Goal: Task Accomplishment & Management: Complete application form

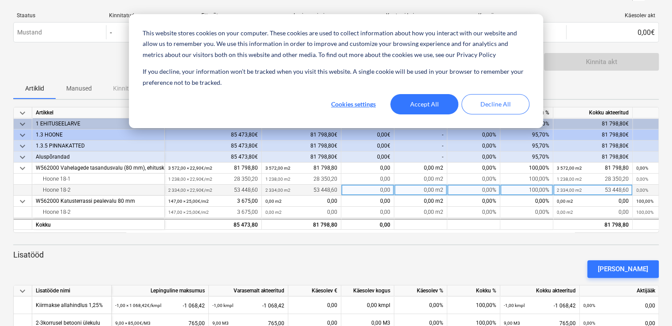
scroll to position [57, 0]
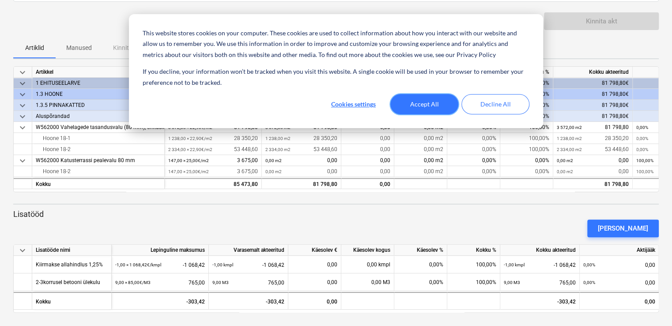
click at [434, 105] on button "Accept All" at bounding box center [424, 104] width 68 height 20
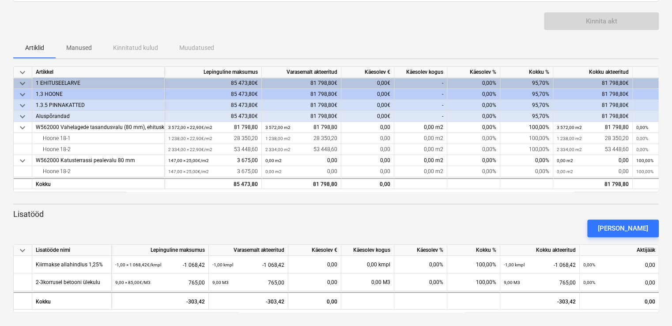
scroll to position [0, 54]
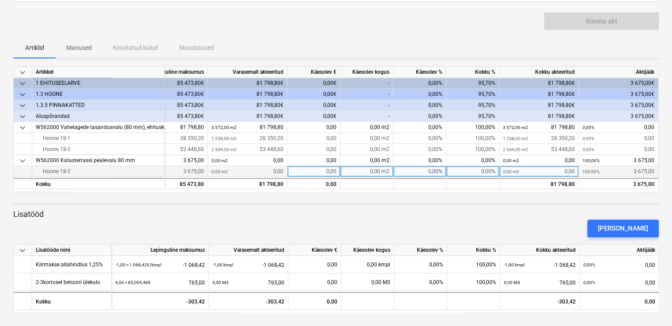
click at [375, 169] on div "0,00 m2" at bounding box center [367, 171] width 53 height 11
click at [327, 170] on div "0,00" at bounding box center [314, 171] width 53 height 11
type input "3675"
click at [493, 218] on div "[PERSON_NAME]" at bounding box center [336, 228] width 653 height 25
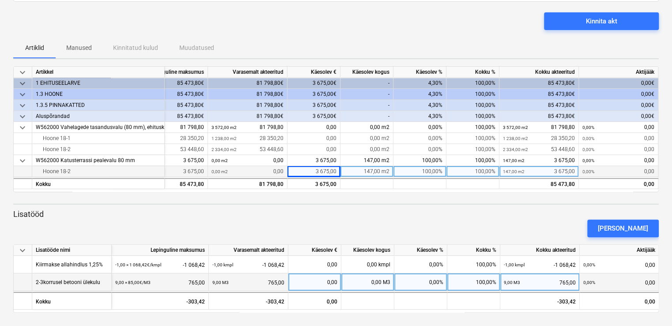
click at [374, 281] on div "0,00 M3" at bounding box center [367, 282] width 53 height 18
click at [328, 281] on div "0,00" at bounding box center [314, 282] width 45 height 18
type input "765"
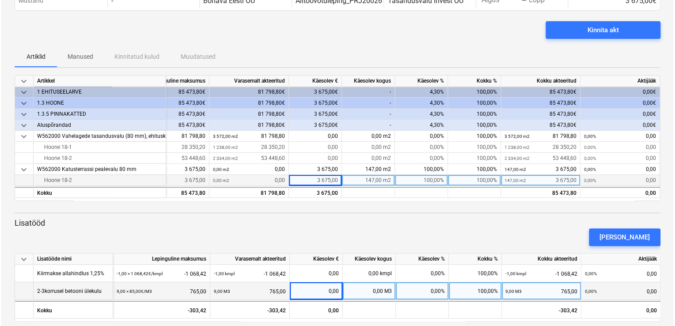
scroll to position [57, 0]
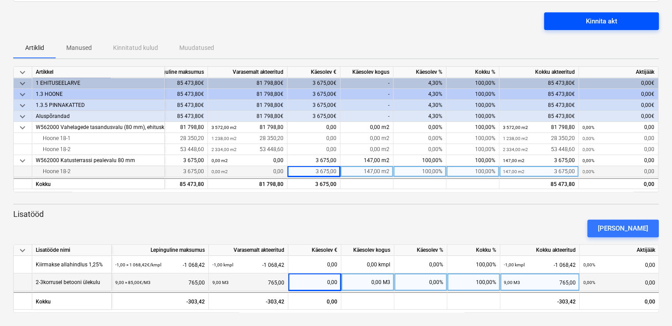
click at [606, 17] on div "Kinnita akt" at bounding box center [601, 20] width 31 height 11
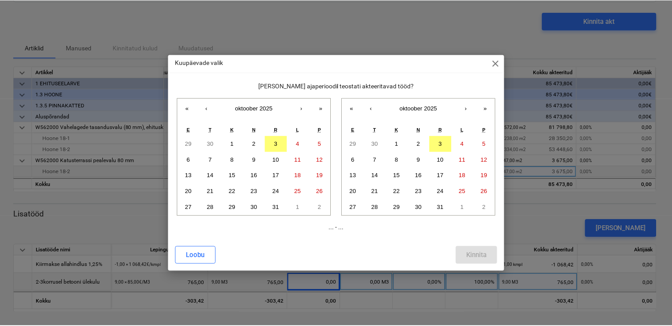
scroll to position [0, 53]
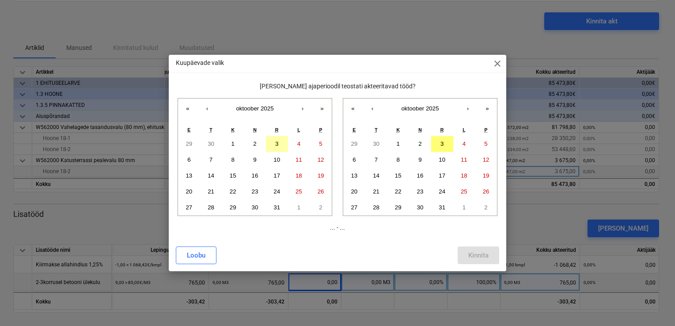
click at [281, 141] on button "3" at bounding box center [277, 144] width 22 height 16
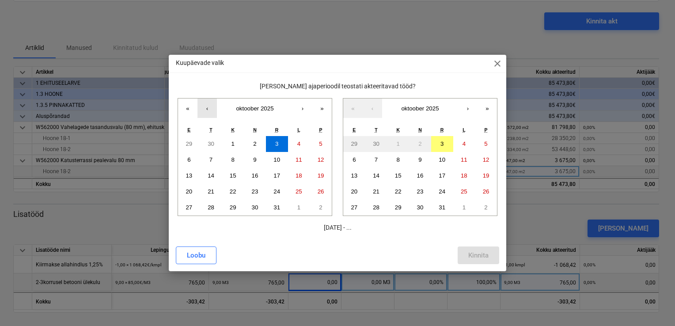
click at [206, 110] on button "‹" at bounding box center [206, 107] width 19 height 19
click at [184, 190] on button "22" at bounding box center [189, 192] width 22 height 16
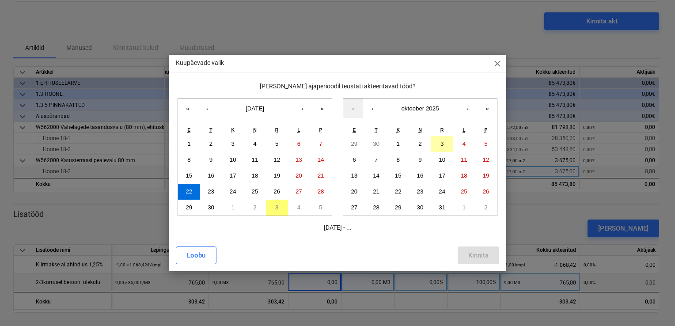
click at [438, 144] on button "3" at bounding box center [442, 144] width 22 height 16
click at [479, 256] on div "Kinnita" at bounding box center [478, 255] width 20 height 11
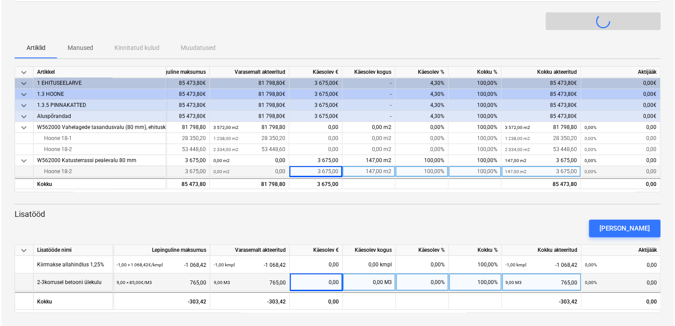
scroll to position [0, 51]
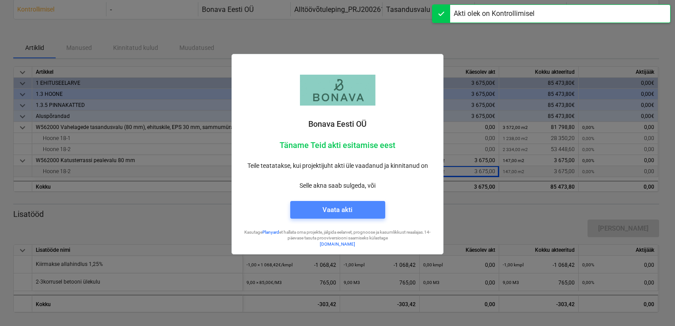
click at [341, 206] on div "Vaata akti" at bounding box center [337, 209] width 30 height 11
